Goal: Task Accomplishment & Management: Use online tool/utility

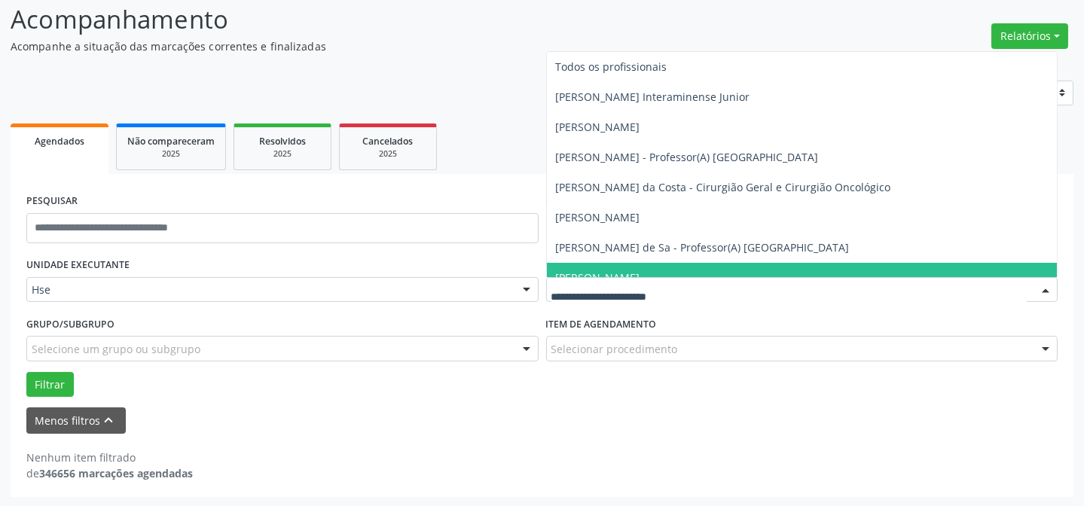
scroll to position [102, 0]
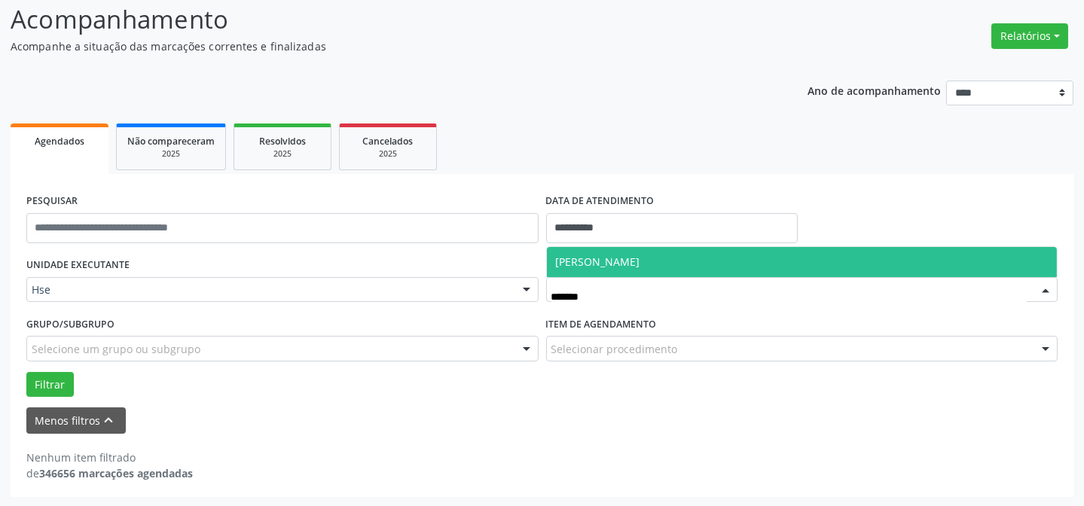
type input "********"
click at [659, 246] on div "Erivanda Rosalina de Moura Nenhum resultado encontrado para: " ERIVANDA " Não h…" at bounding box center [802, 261] width 512 height 31
click at [640, 261] on span "[PERSON_NAME]" at bounding box center [598, 262] width 84 height 14
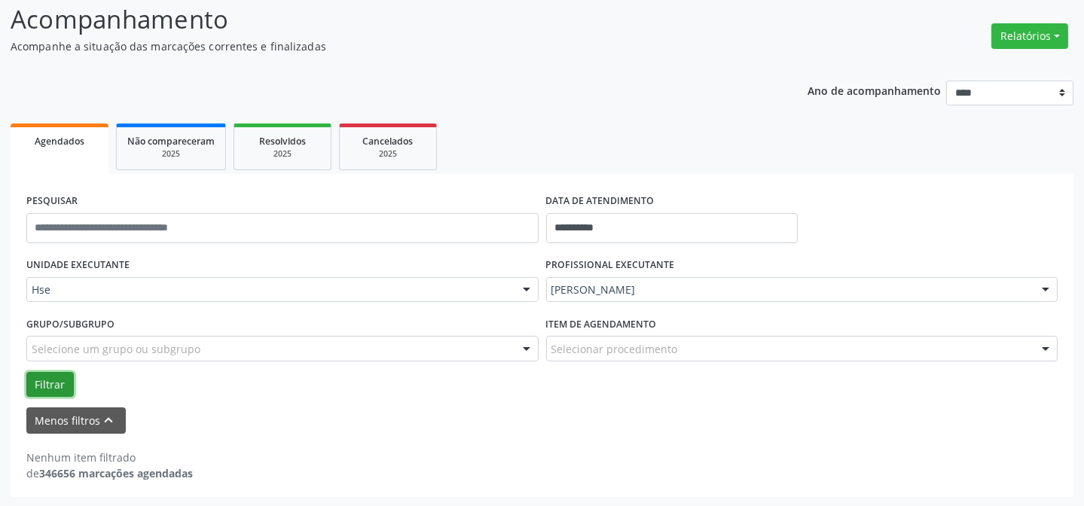
click at [65, 379] on button "Filtrar" at bounding box center [49, 385] width 47 height 26
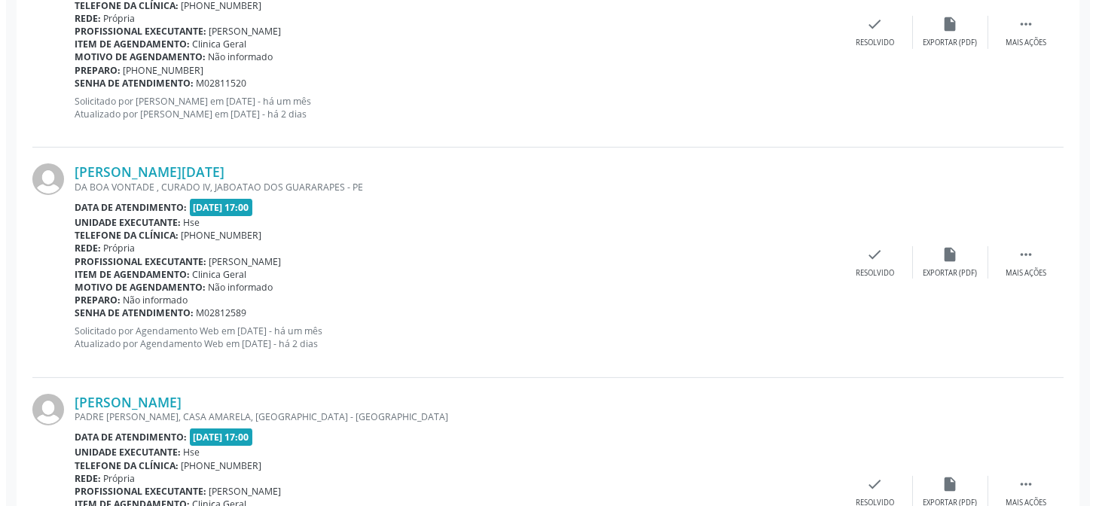
scroll to position [924, 0]
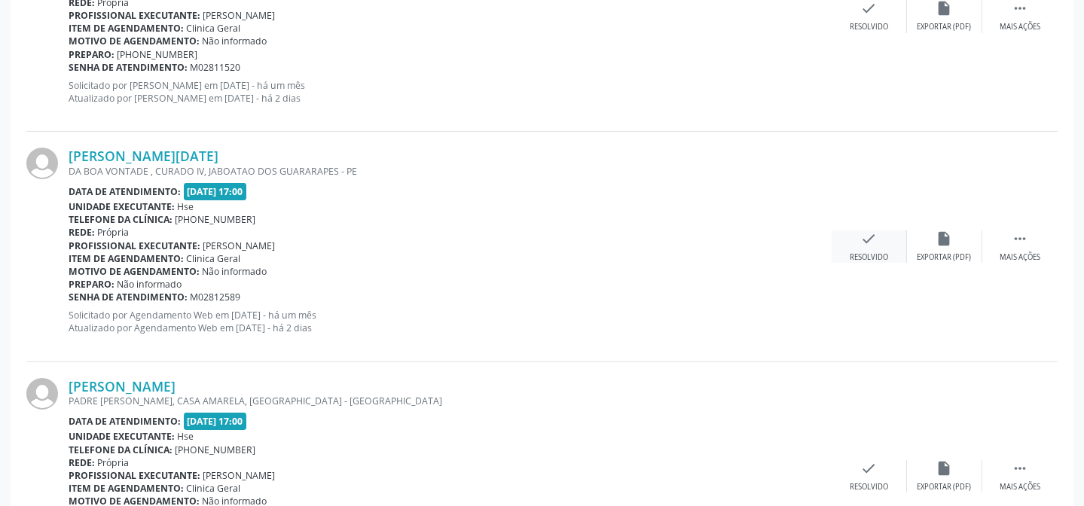
click at [857, 252] on div "Resolvido" at bounding box center [869, 257] width 38 height 11
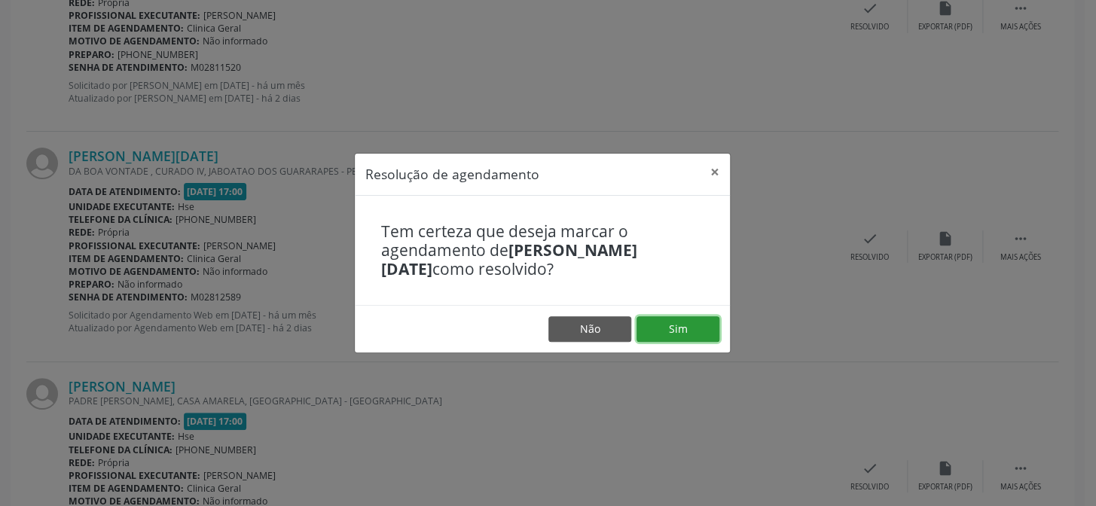
click at [664, 331] on button "Sim" at bounding box center [678, 329] width 83 height 26
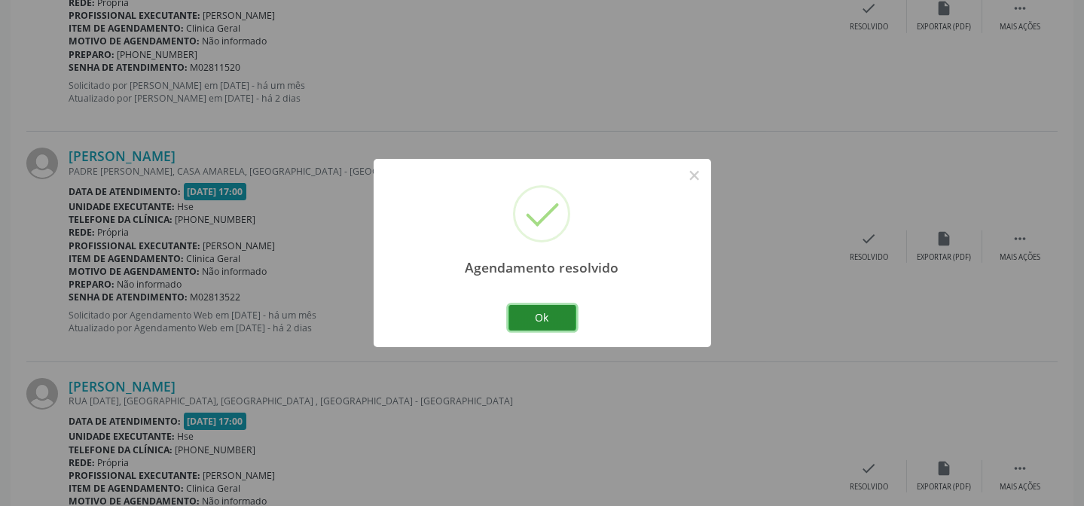
click at [567, 313] on button "Ok" at bounding box center [543, 318] width 68 height 26
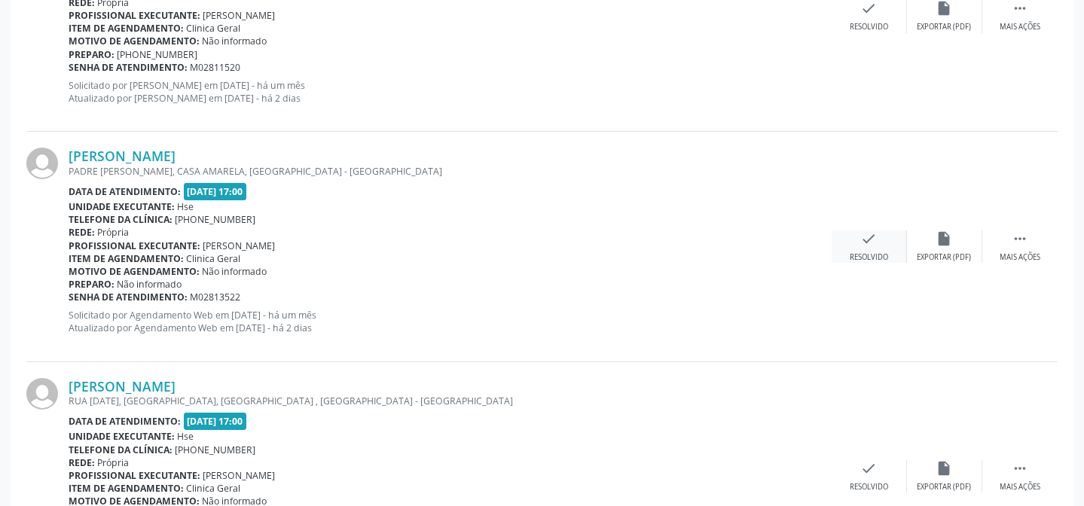
click at [873, 246] on div "check Resolvido" at bounding box center [869, 247] width 75 height 32
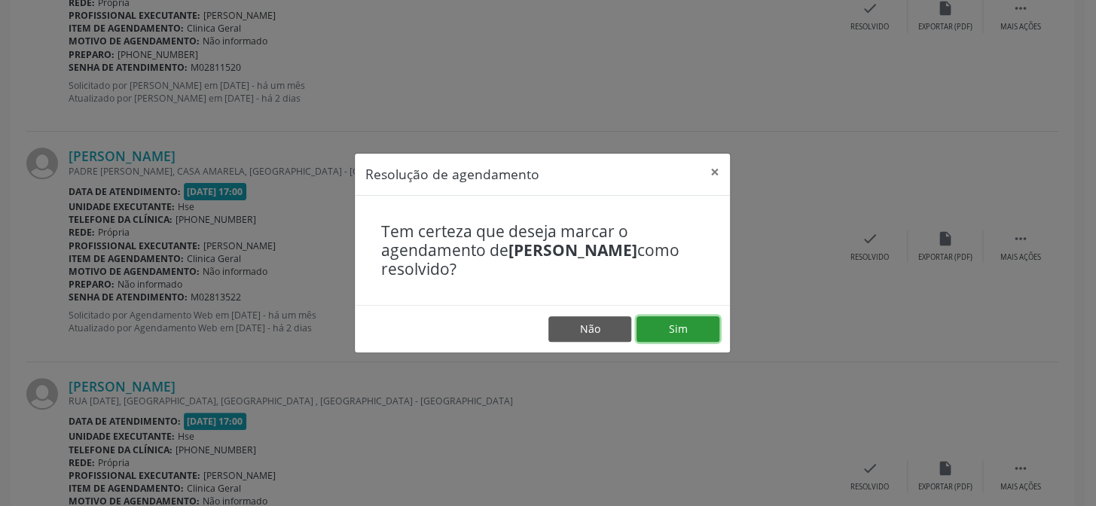
click at [660, 338] on button "Sim" at bounding box center [678, 329] width 83 height 26
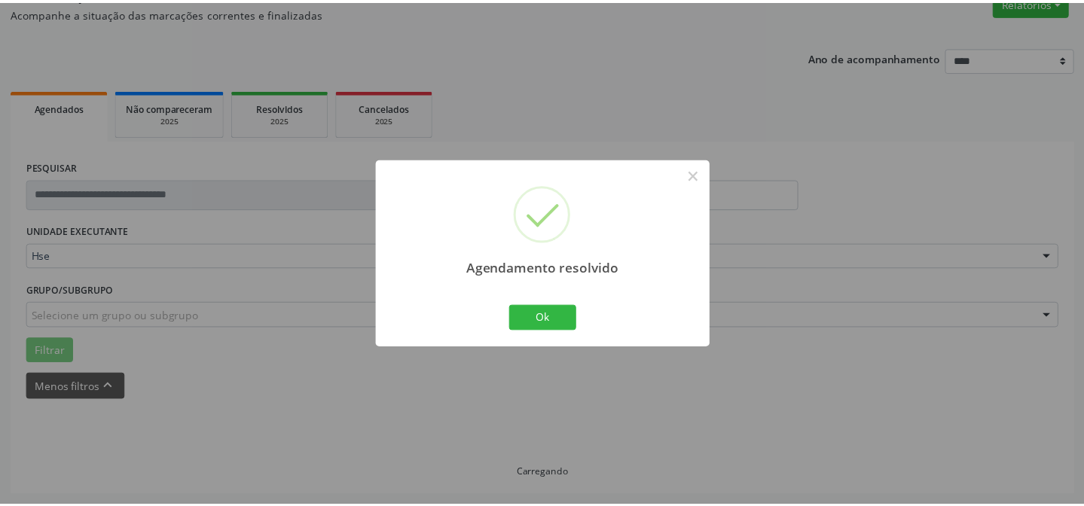
scroll to position [135, 0]
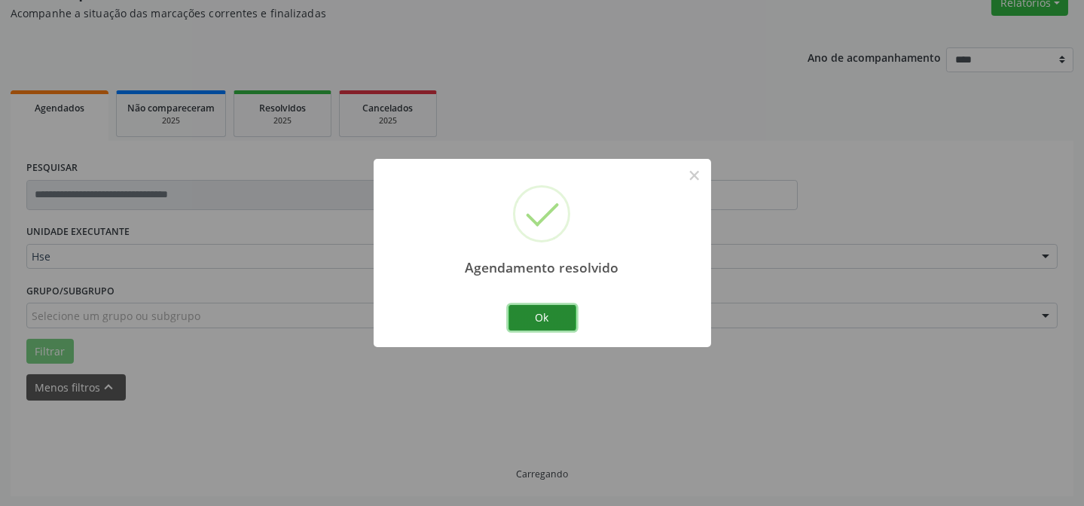
click at [532, 307] on button "Ok" at bounding box center [543, 318] width 68 height 26
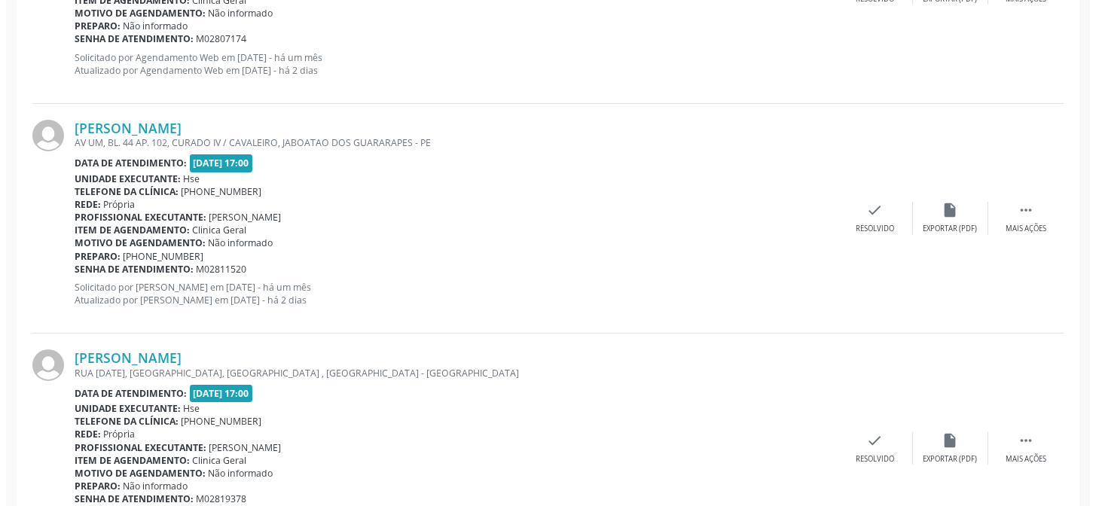
scroll to position [888, 0]
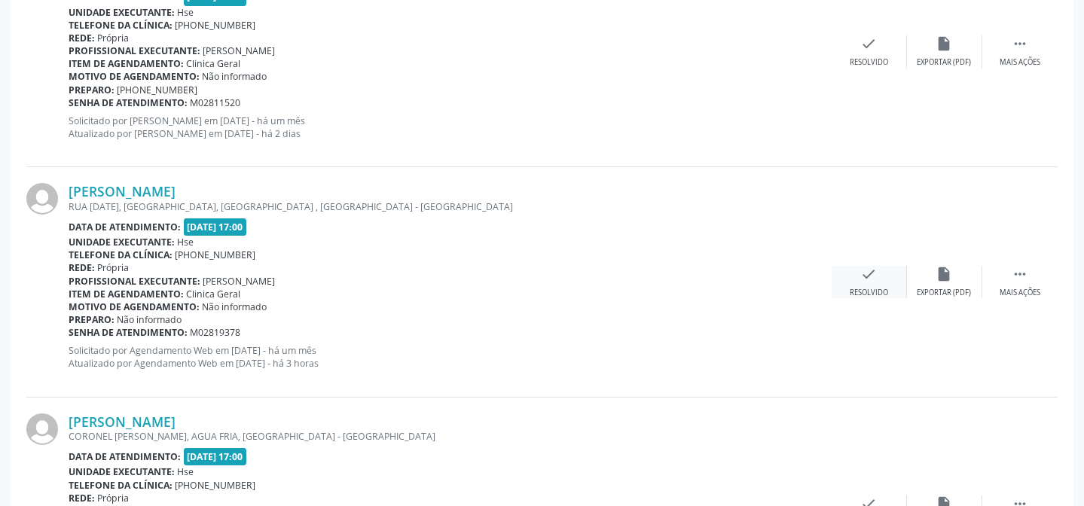
click at [880, 285] on div "check Resolvido" at bounding box center [869, 282] width 75 height 32
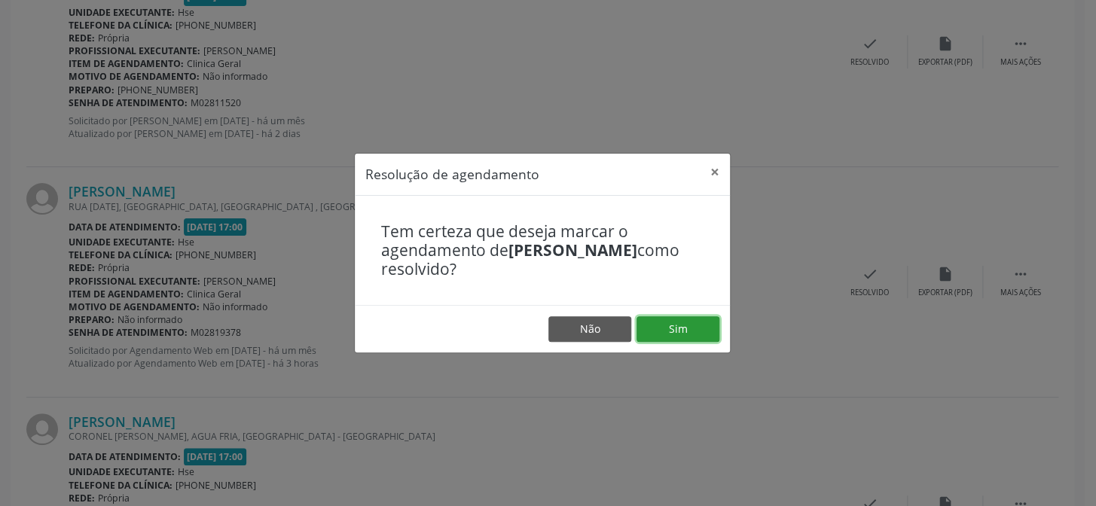
click at [683, 331] on button "Sim" at bounding box center [678, 329] width 83 height 26
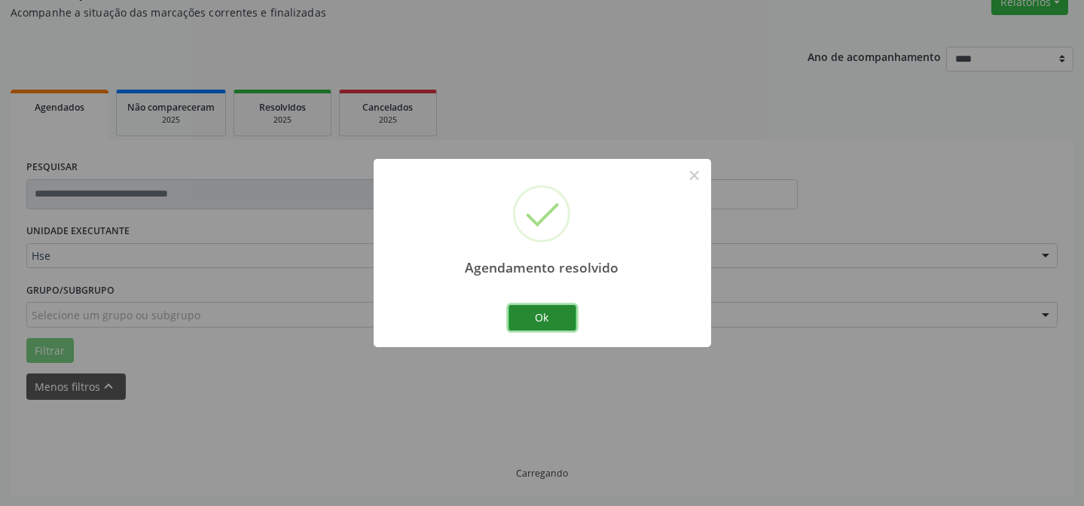
click at [558, 316] on button "Ok" at bounding box center [543, 318] width 68 height 26
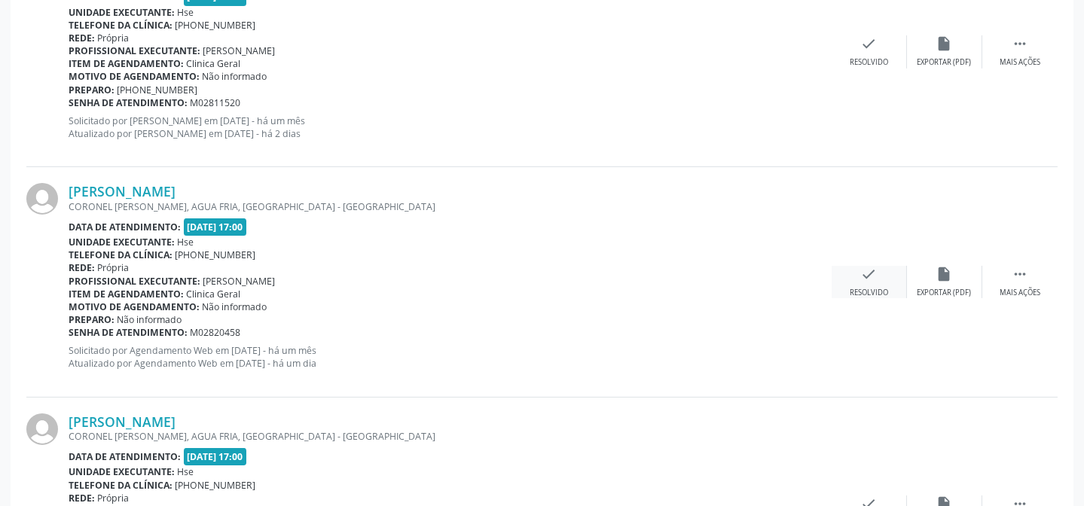
click at [870, 277] on icon "check" at bounding box center [869, 274] width 17 height 17
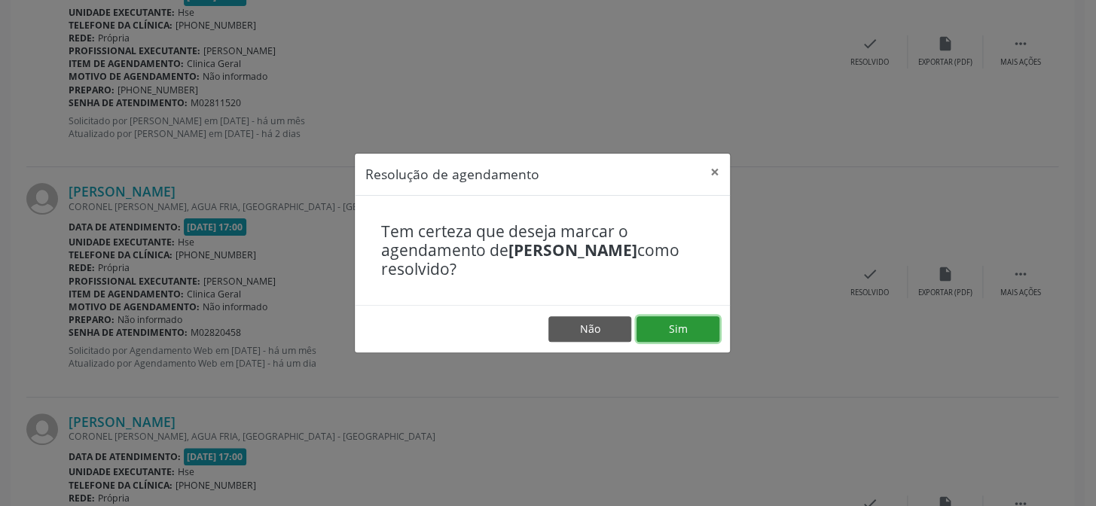
click at [679, 326] on button "Sim" at bounding box center [678, 329] width 83 height 26
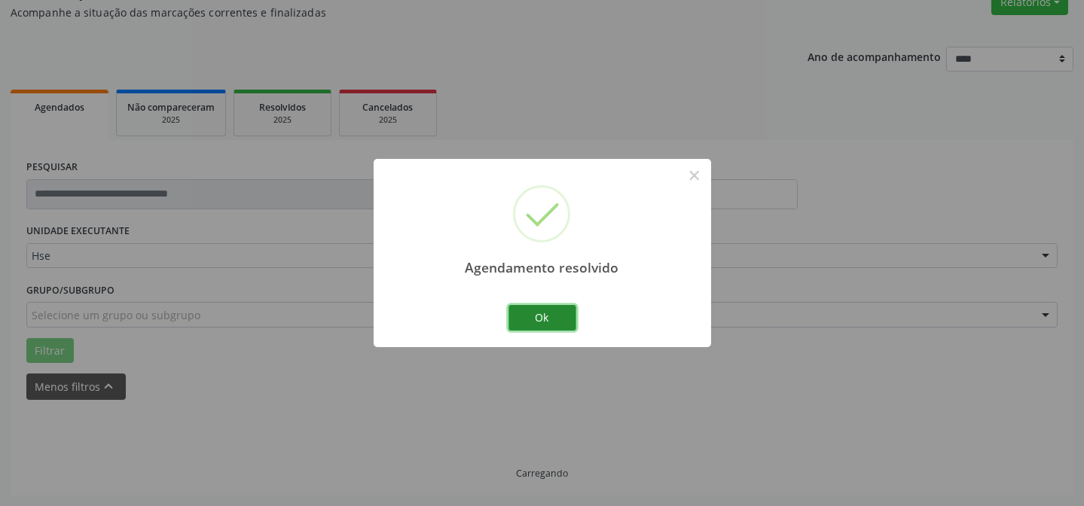
click at [539, 316] on button "Ok" at bounding box center [543, 318] width 68 height 26
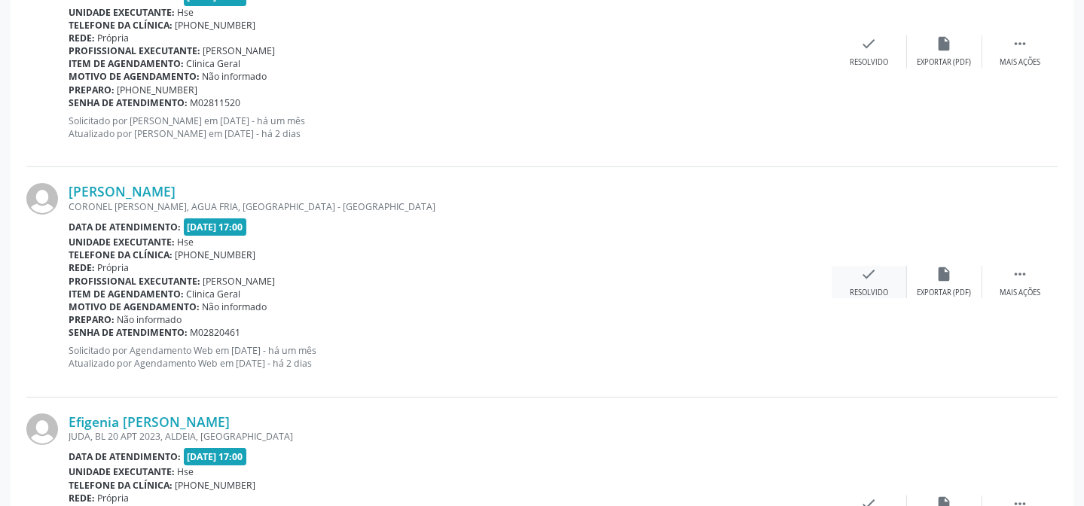
click at [869, 276] on icon "check" at bounding box center [869, 274] width 17 height 17
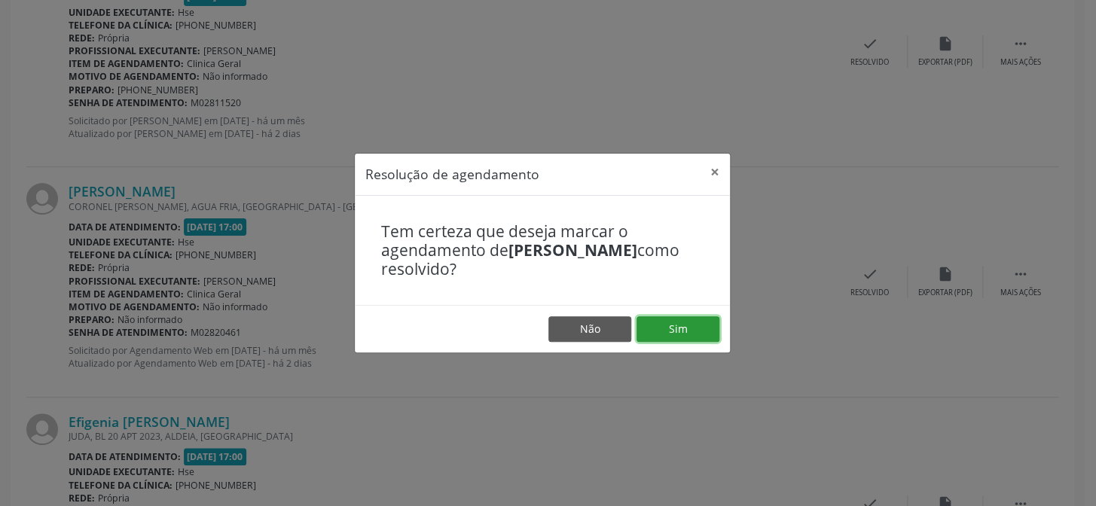
click at [670, 322] on button "Sim" at bounding box center [678, 329] width 83 height 26
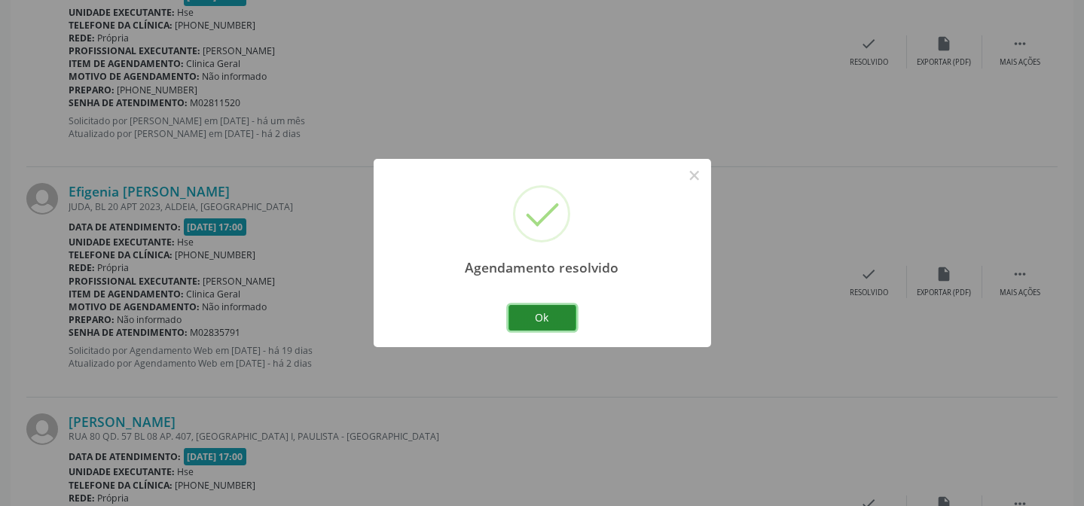
click at [561, 311] on button "Ok" at bounding box center [543, 318] width 68 height 26
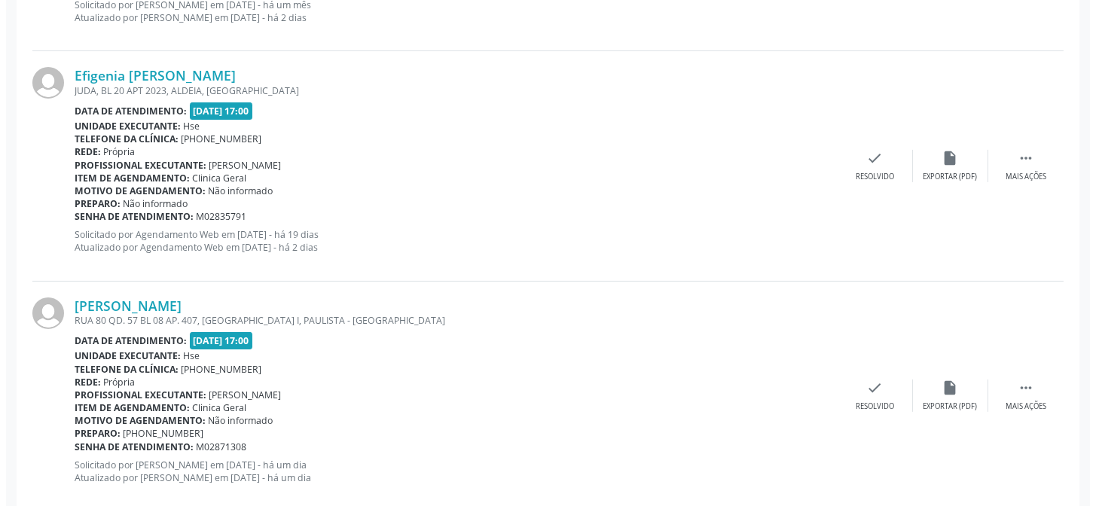
scroll to position [1025, 0]
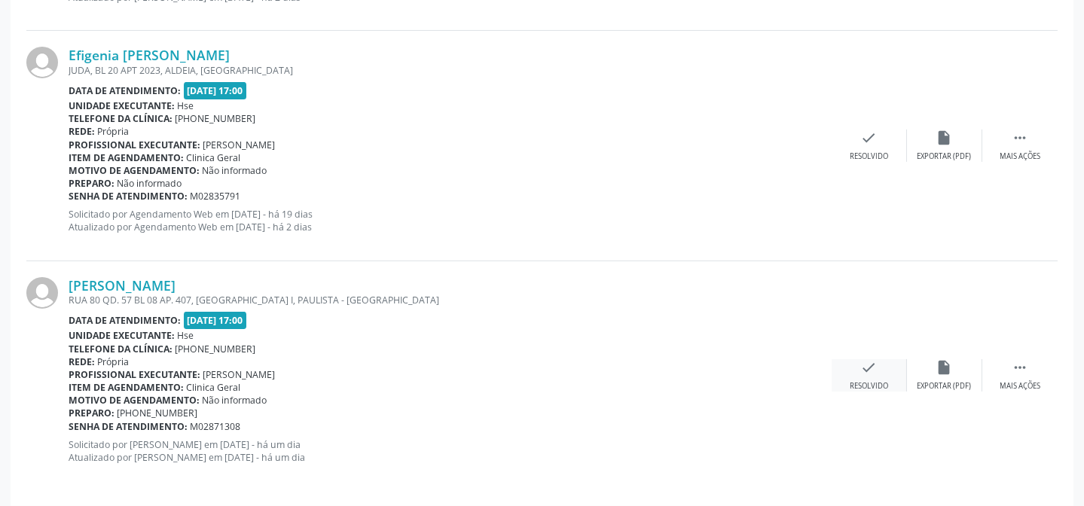
click at [857, 374] on div "check Resolvido" at bounding box center [869, 375] width 75 height 32
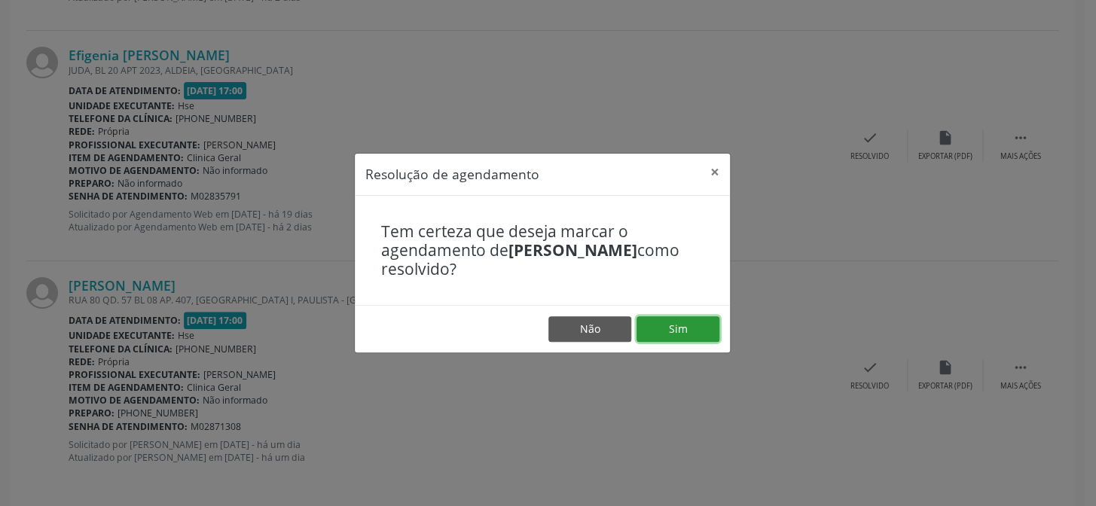
click at [698, 329] on button "Sim" at bounding box center [678, 329] width 83 height 26
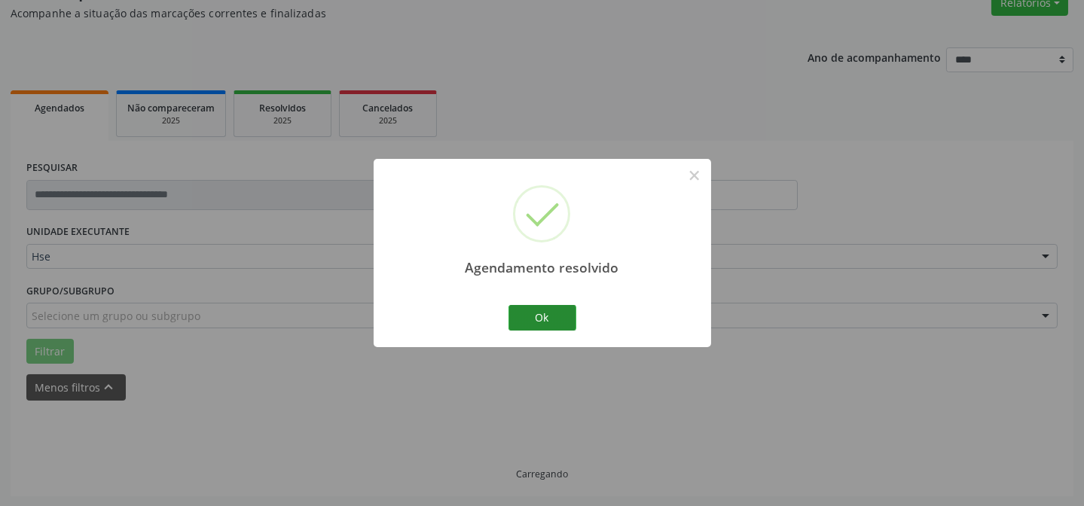
scroll to position [804, 0]
click at [562, 320] on button "Ok" at bounding box center [543, 318] width 68 height 26
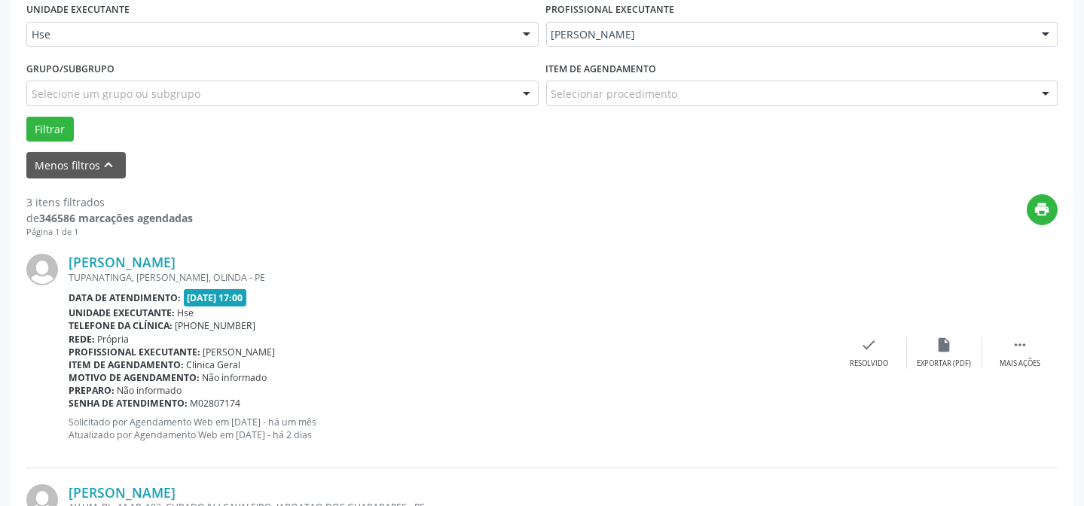
scroll to position [324, 0]
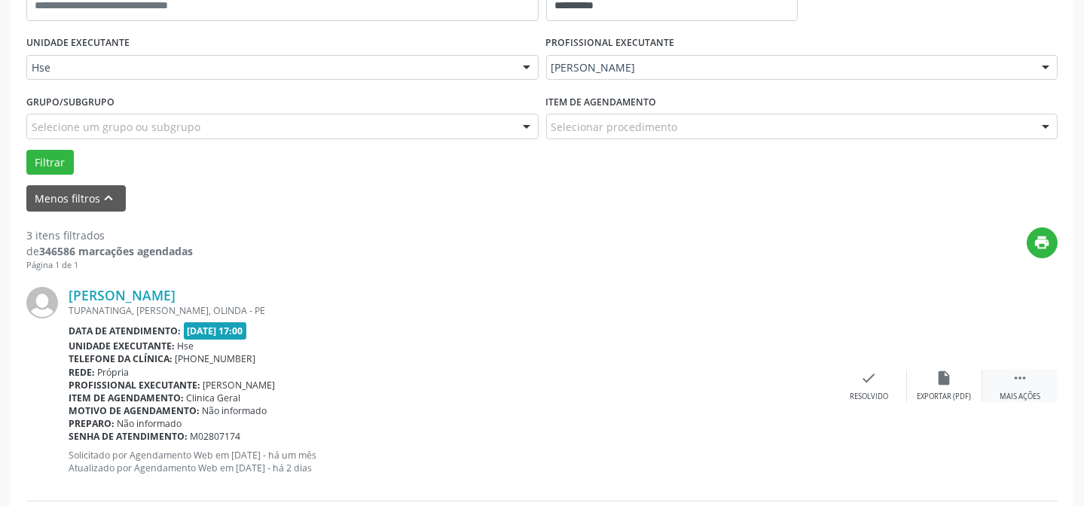
click at [1016, 371] on icon "" at bounding box center [1020, 378] width 17 height 17
click at [958, 383] on div "alarm_off Não compareceu" at bounding box center [944, 386] width 75 height 32
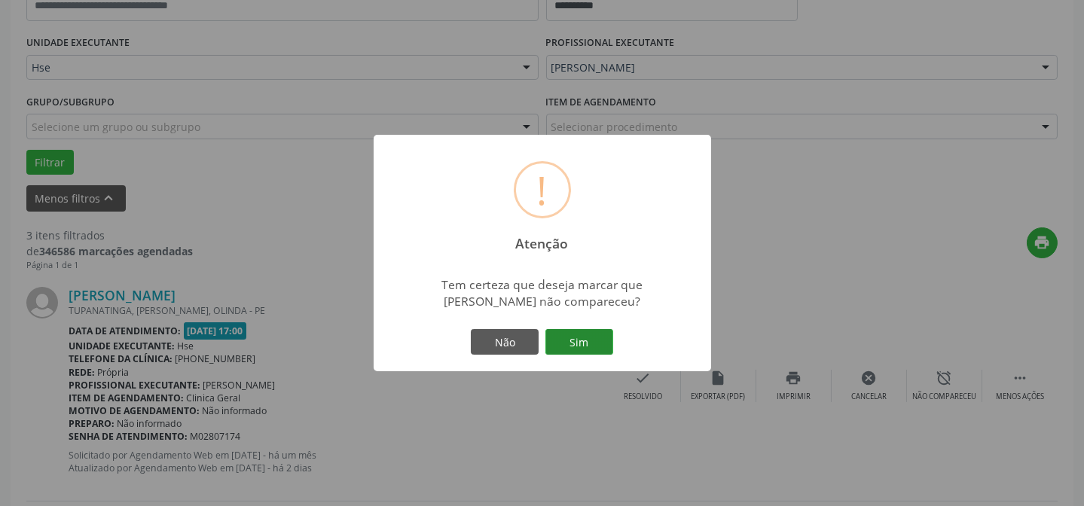
click at [591, 338] on button "Sim" at bounding box center [580, 342] width 68 height 26
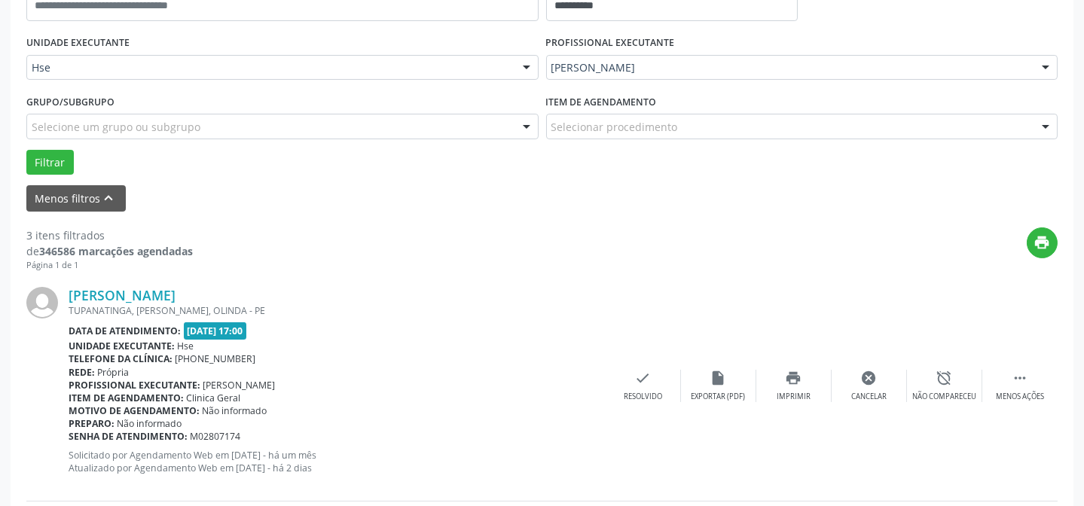
scroll to position [151, 0]
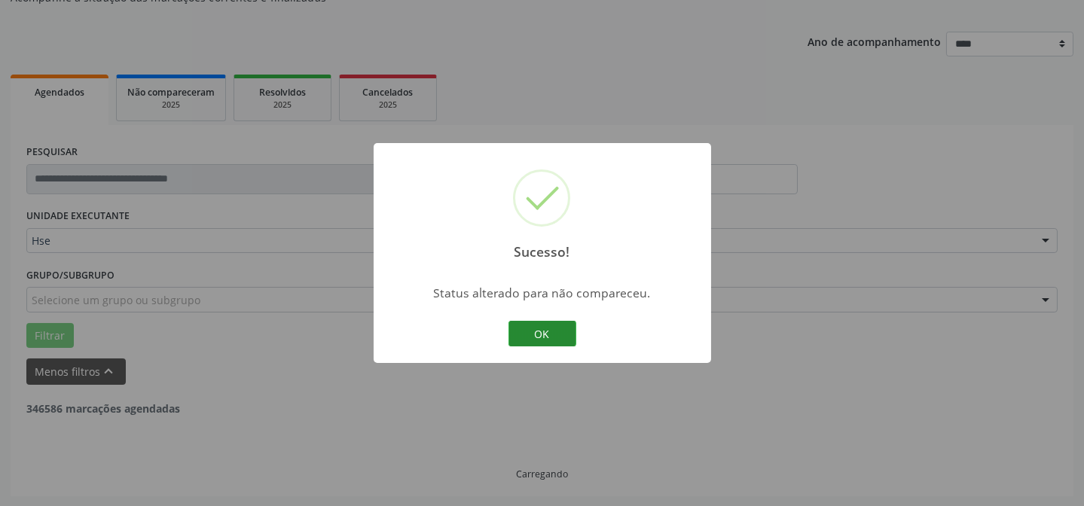
click at [516, 338] on button "OK" at bounding box center [543, 334] width 68 height 26
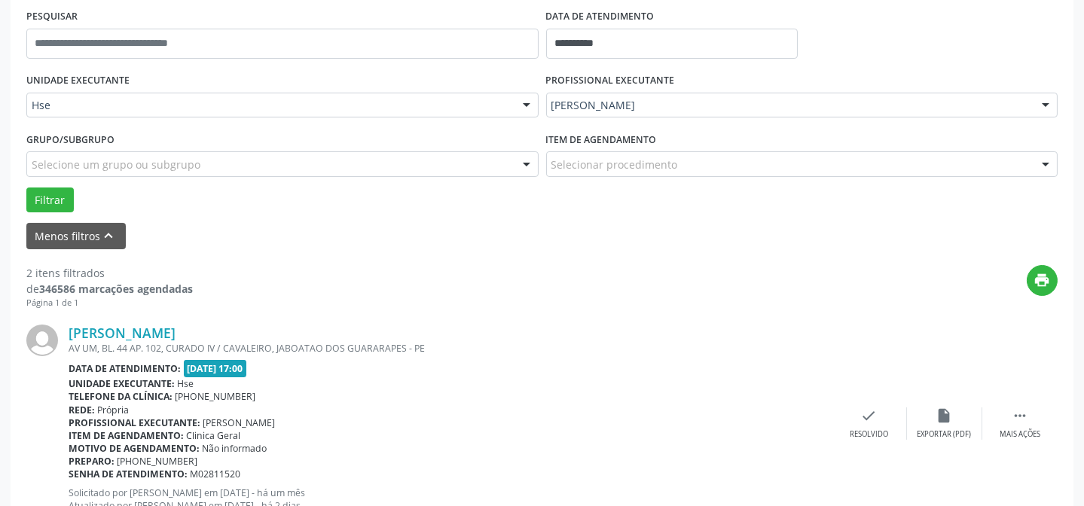
scroll to position [287, 0]
click at [1014, 423] on div " Mais ações" at bounding box center [1020, 423] width 75 height 32
click at [928, 416] on div "alarm_off Não compareceu" at bounding box center [944, 423] width 75 height 32
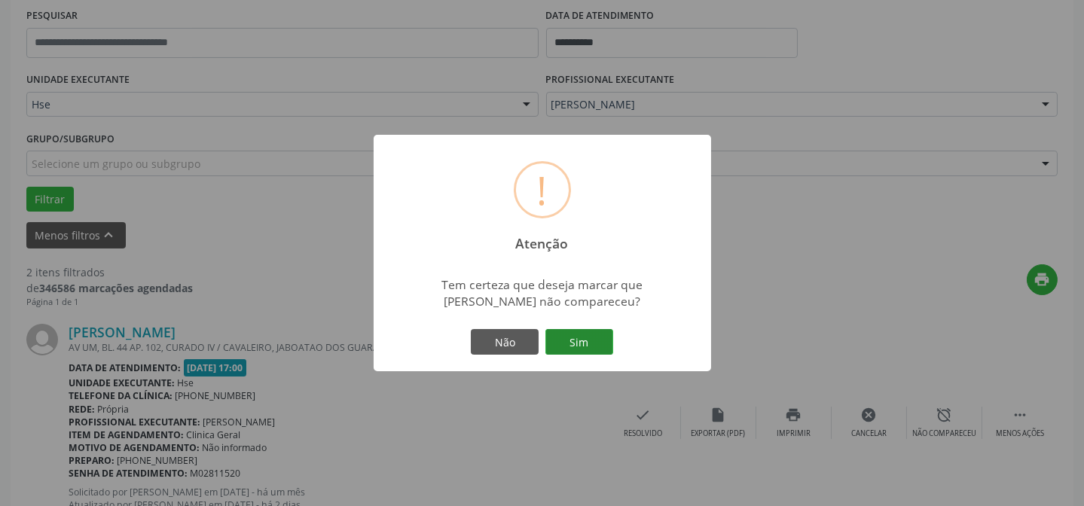
click at [556, 338] on button "Sim" at bounding box center [580, 342] width 68 height 26
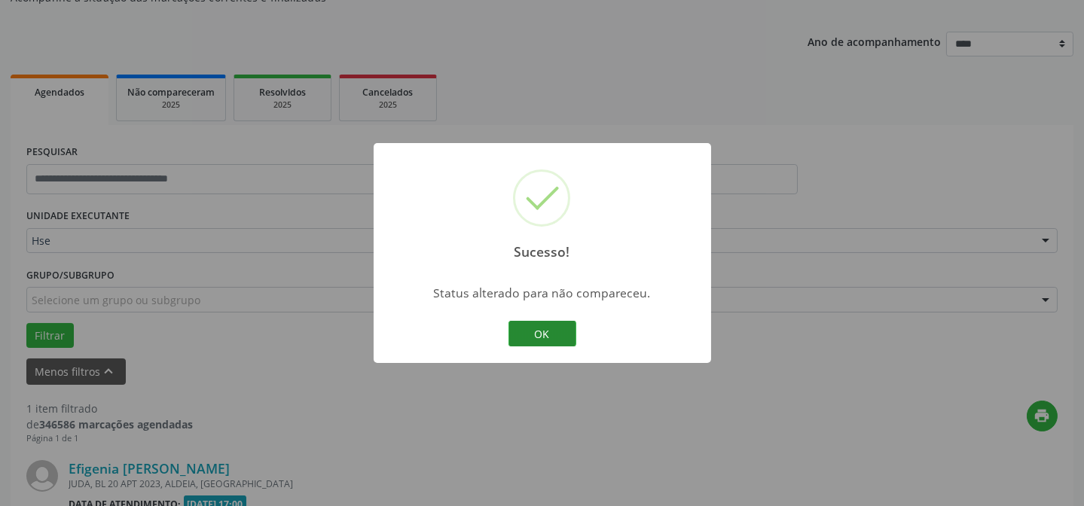
scroll to position [344, 0]
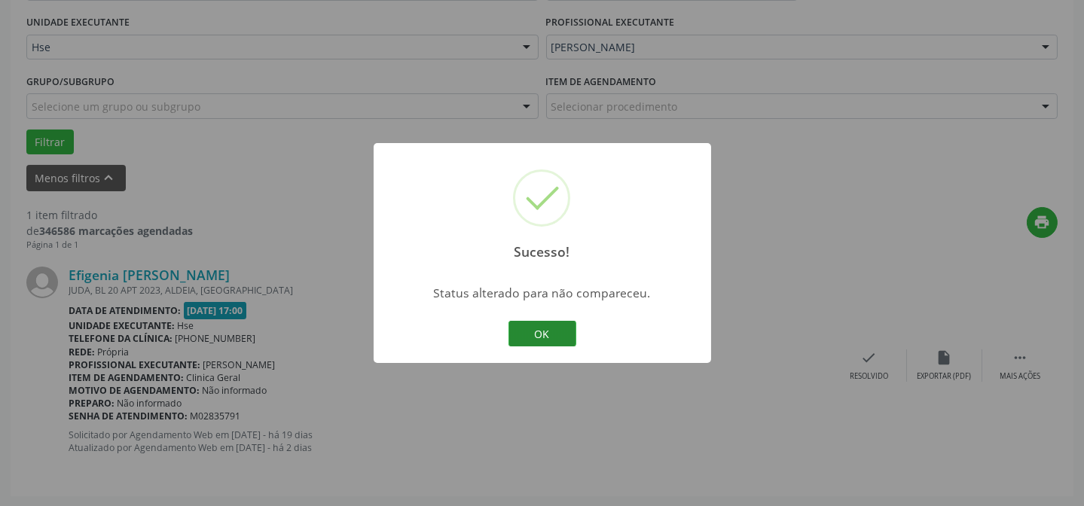
click at [562, 342] on button "OK" at bounding box center [543, 334] width 68 height 26
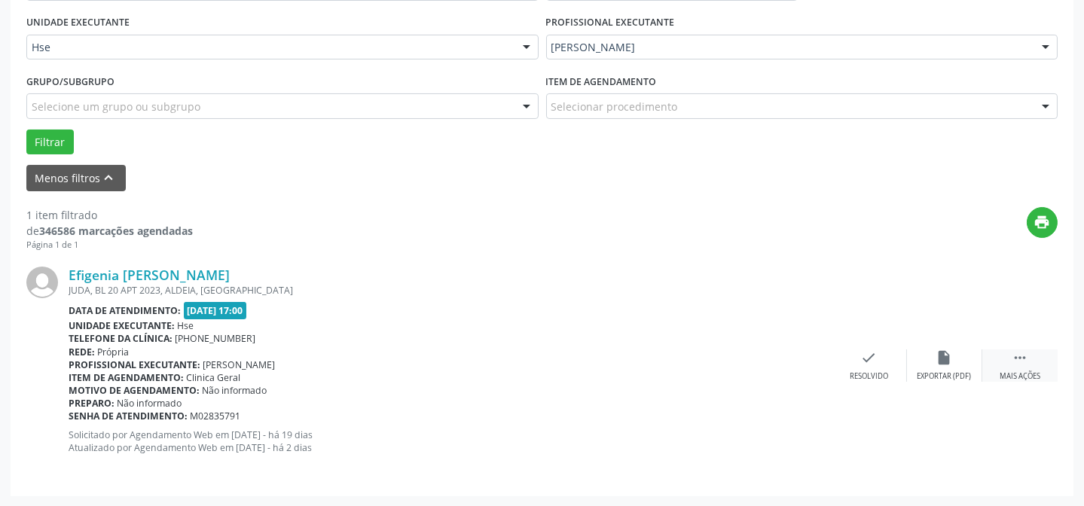
click at [1013, 353] on icon "" at bounding box center [1020, 358] width 17 height 17
click at [953, 352] on div "alarm_off Não compareceu" at bounding box center [944, 366] width 75 height 32
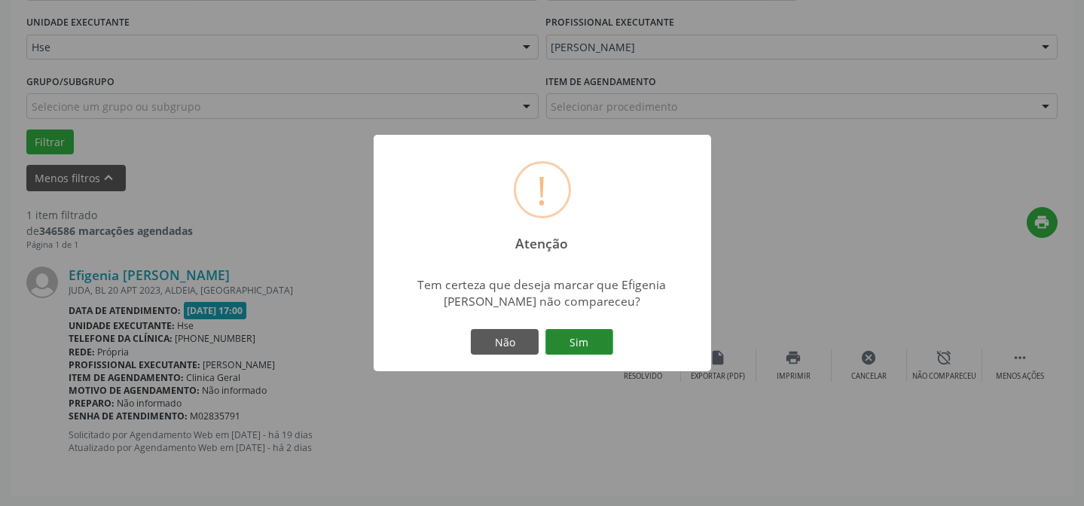
click at [576, 342] on button "Sim" at bounding box center [580, 342] width 68 height 26
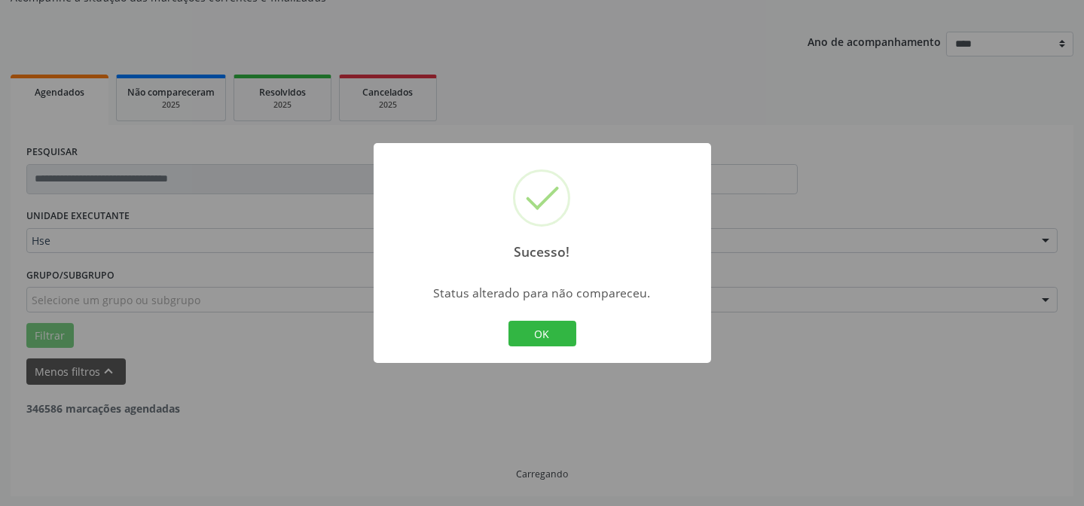
scroll to position [102, 0]
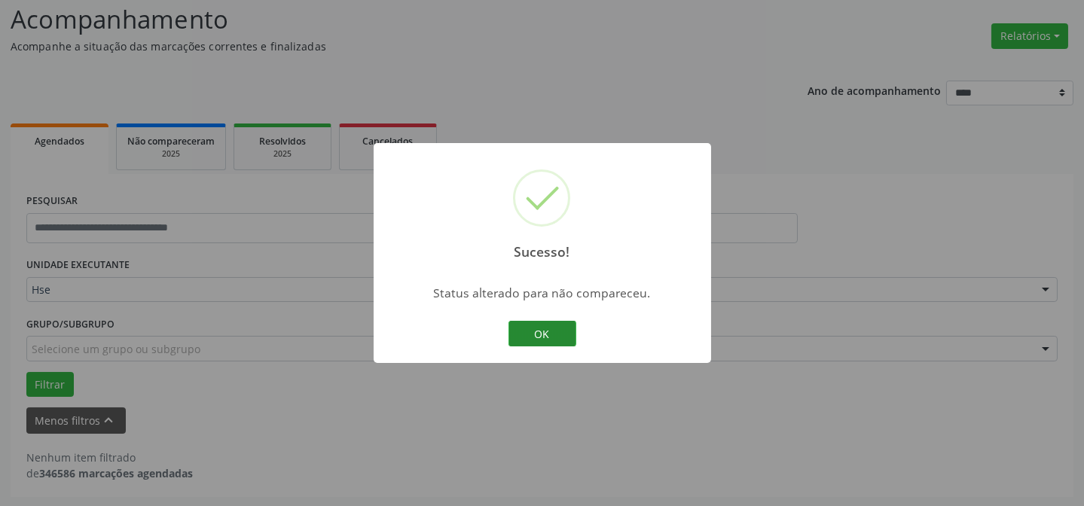
click at [554, 342] on button "OK" at bounding box center [543, 334] width 68 height 26
